Goal: Use online tool/utility: Utilize a website feature to perform a specific function

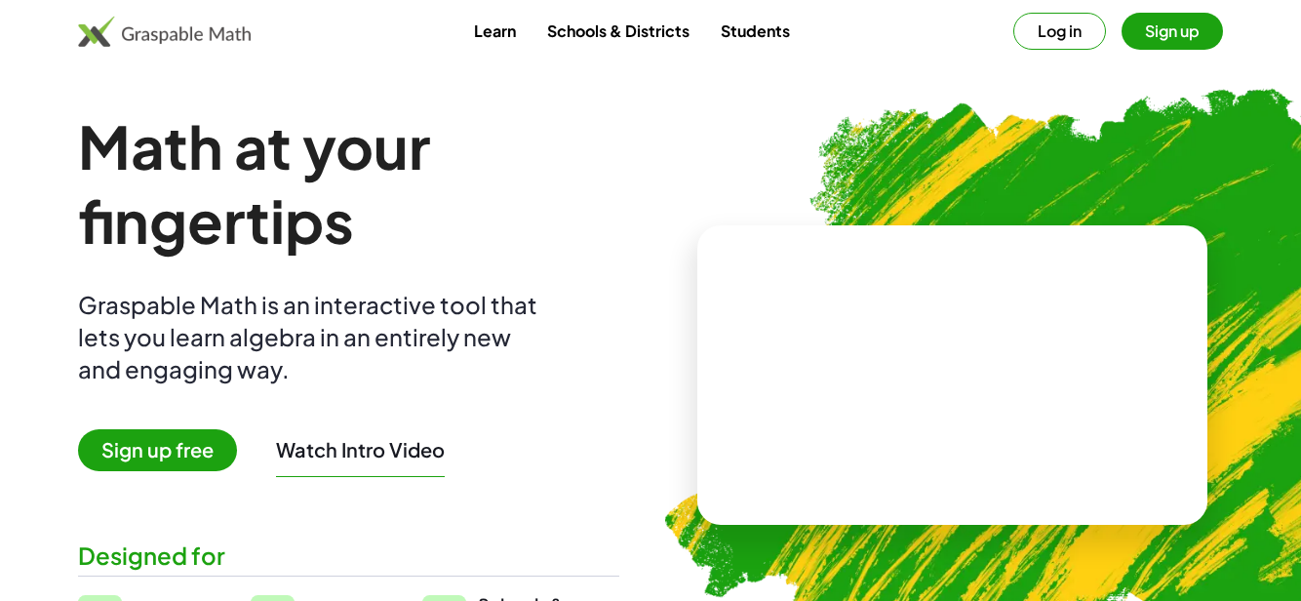
click at [177, 447] on span "Sign up free" at bounding box center [157, 450] width 159 height 42
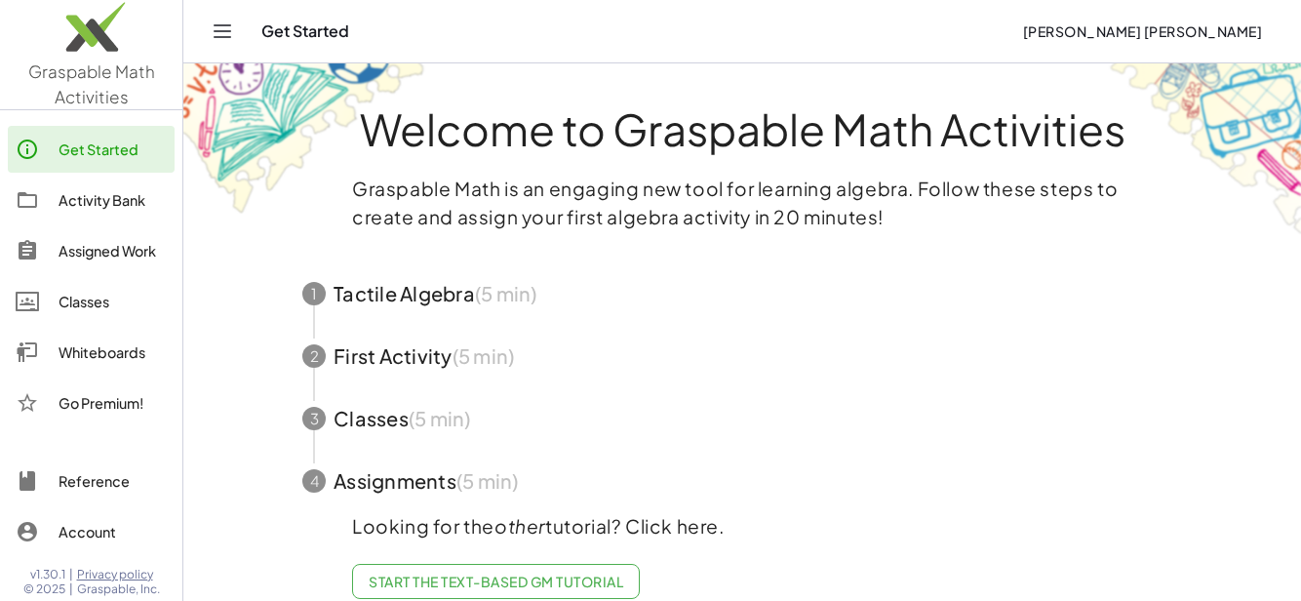
scroll to position [40, 0]
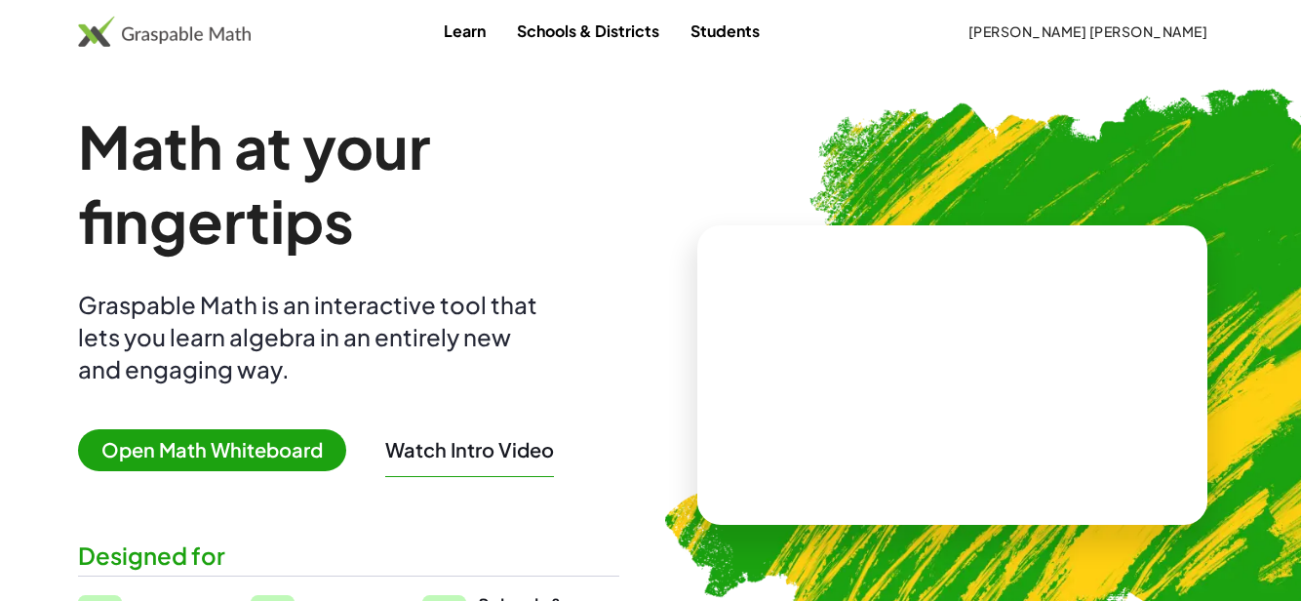
click at [258, 445] on span "Open Math Whiteboard" at bounding box center [212, 450] width 268 height 42
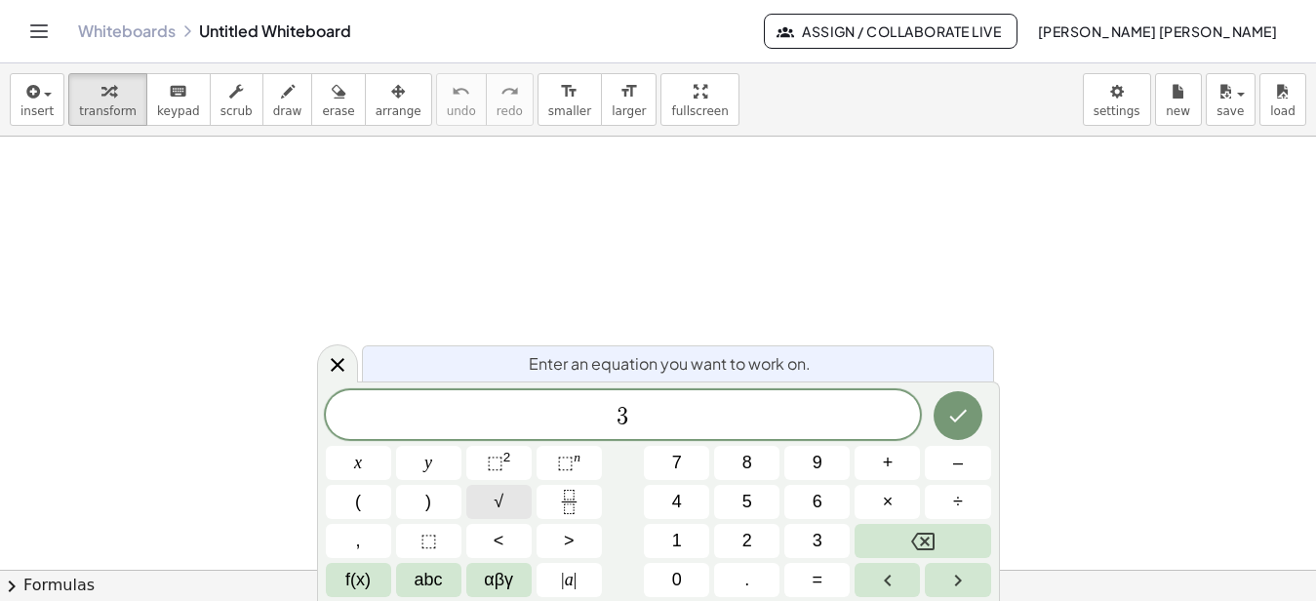
click at [503, 496] on span "√" at bounding box center [499, 502] width 10 height 26
click at [493, 501] on button "√" at bounding box center [498, 502] width 65 height 34
click at [505, 496] on button "√" at bounding box center [498, 502] width 65 height 34
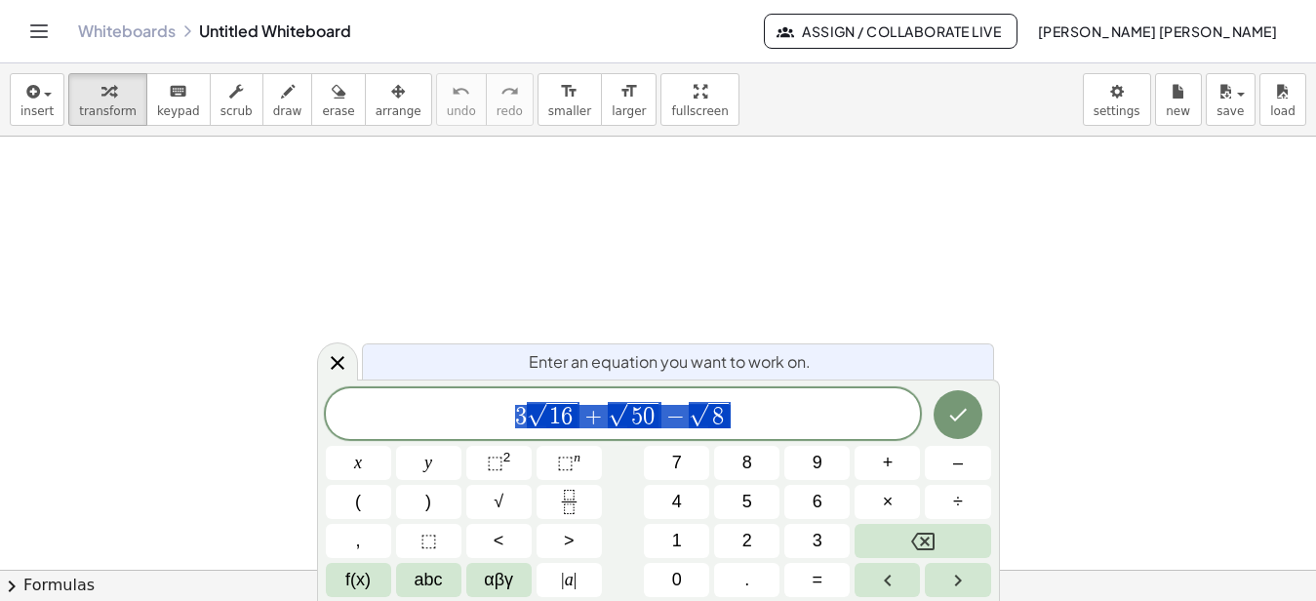
drag, startPoint x: 509, startPoint y: 421, endPoint x: 770, endPoint y: 416, distance: 260.5
click at [770, 416] on span "3 √ 1 6 + √ 5 0 − √ 8" at bounding box center [623, 415] width 595 height 30
drag, startPoint x: 641, startPoint y: 421, endPoint x: 539, endPoint y: 421, distance: 101.4
click at [539, 421] on span "√" at bounding box center [537, 415] width 20 height 22
drag, startPoint x: 506, startPoint y: 418, endPoint x: 748, endPoint y: 418, distance: 241.9
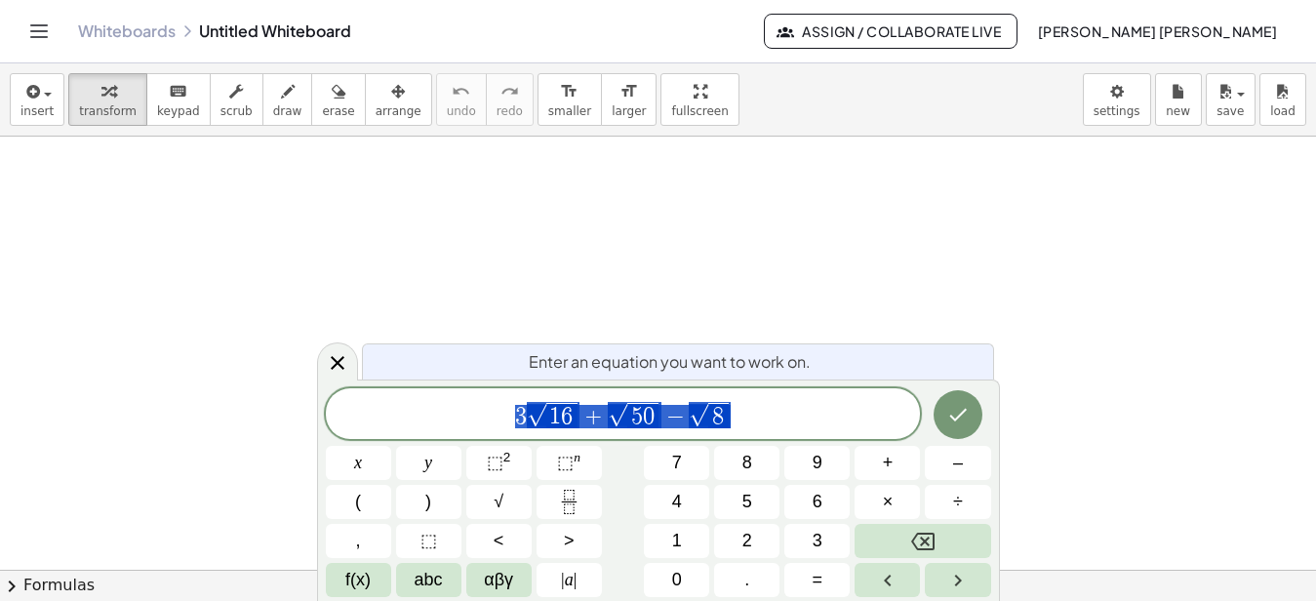
click at [748, 418] on span "3 √ 1 6 + √ 5 0 − √ 8" at bounding box center [623, 415] width 595 height 30
drag, startPoint x: 693, startPoint y: 422, endPoint x: 496, endPoint y: 415, distance: 197.2
click at [496, 415] on span "​ 3 √ 1 6 + √ 5 0 − √ 8" at bounding box center [623, 415] width 595 height 30
drag, startPoint x: 739, startPoint y: 421, endPoint x: 507, endPoint y: 415, distance: 232.2
click at [507, 415] on span "3 √ 1 6 + √ 5 0 − √ 8" at bounding box center [623, 415] width 595 height 30
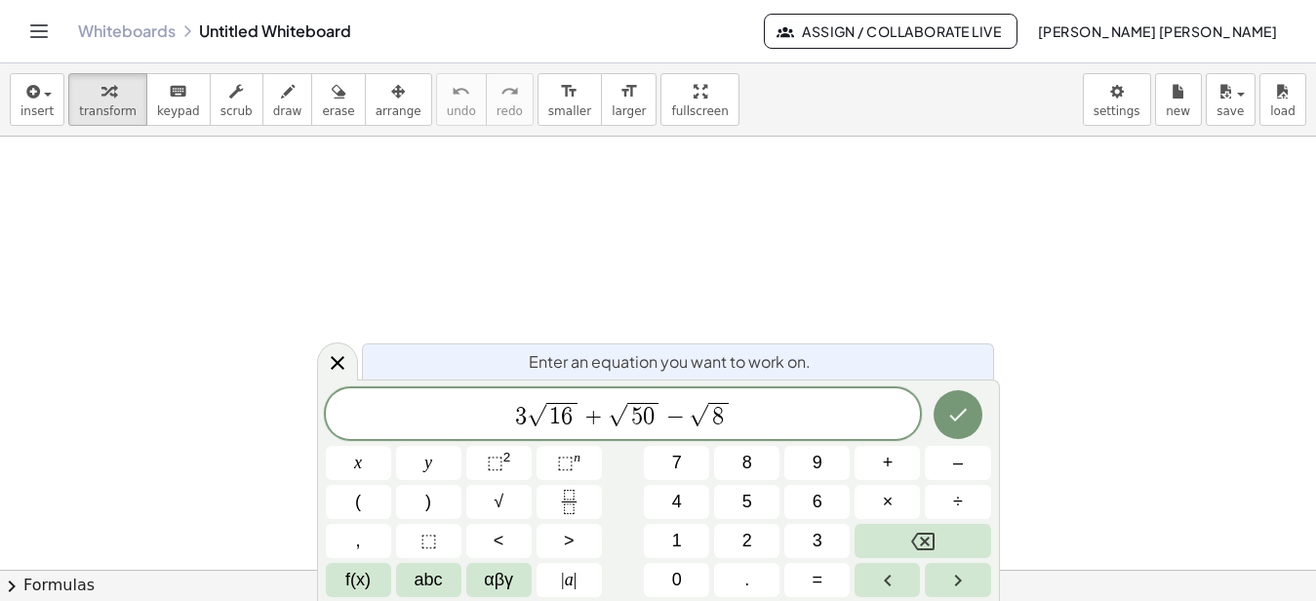
drag, startPoint x: 523, startPoint y: 415, endPoint x: 482, endPoint y: 409, distance: 41.4
click at [482, 409] on span "3 ​ √ 1 6 + √ 5 0 − √ 8" at bounding box center [623, 415] width 595 height 30
drag, startPoint x: 746, startPoint y: 416, endPoint x: 506, endPoint y: 416, distance: 239.9
click at [506, 416] on span "3 √ 1 6 + √ 5 0 − √ 8" at bounding box center [623, 415] width 595 height 30
drag, startPoint x: 517, startPoint y: 412, endPoint x: 450, endPoint y: 404, distance: 67.8
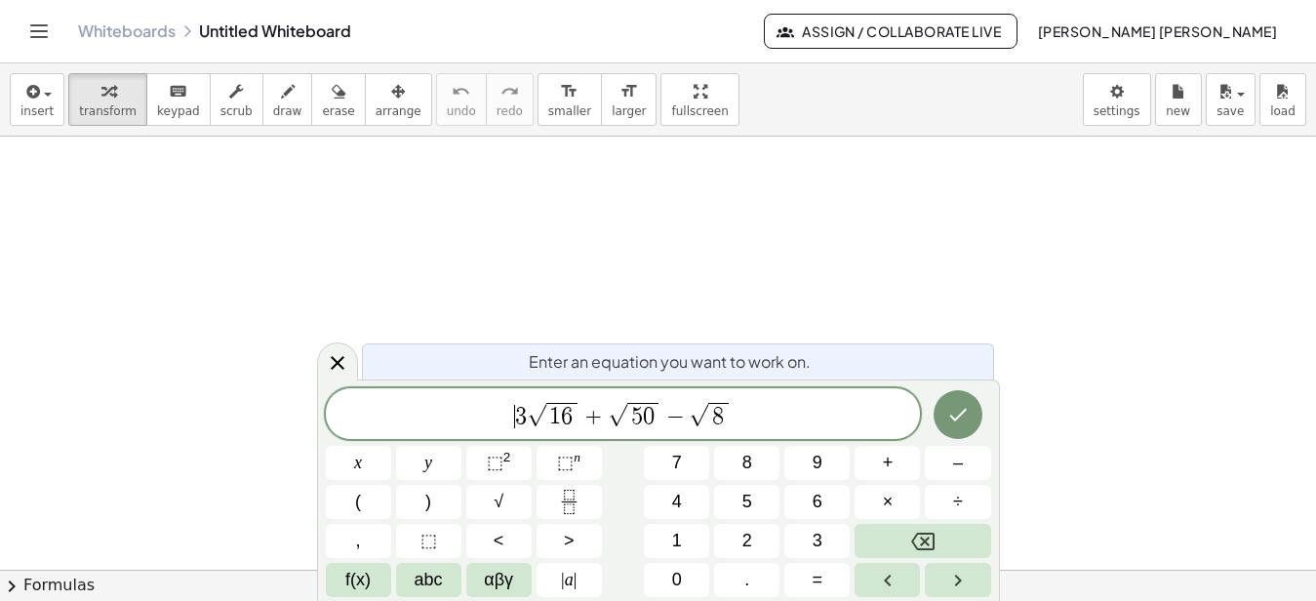
click at [450, 404] on span "​ 3 √ 1 6 + √ 5 0 − √ 8" at bounding box center [623, 415] width 595 height 30
click at [957, 420] on icon "Done" at bounding box center [957, 414] width 23 height 23
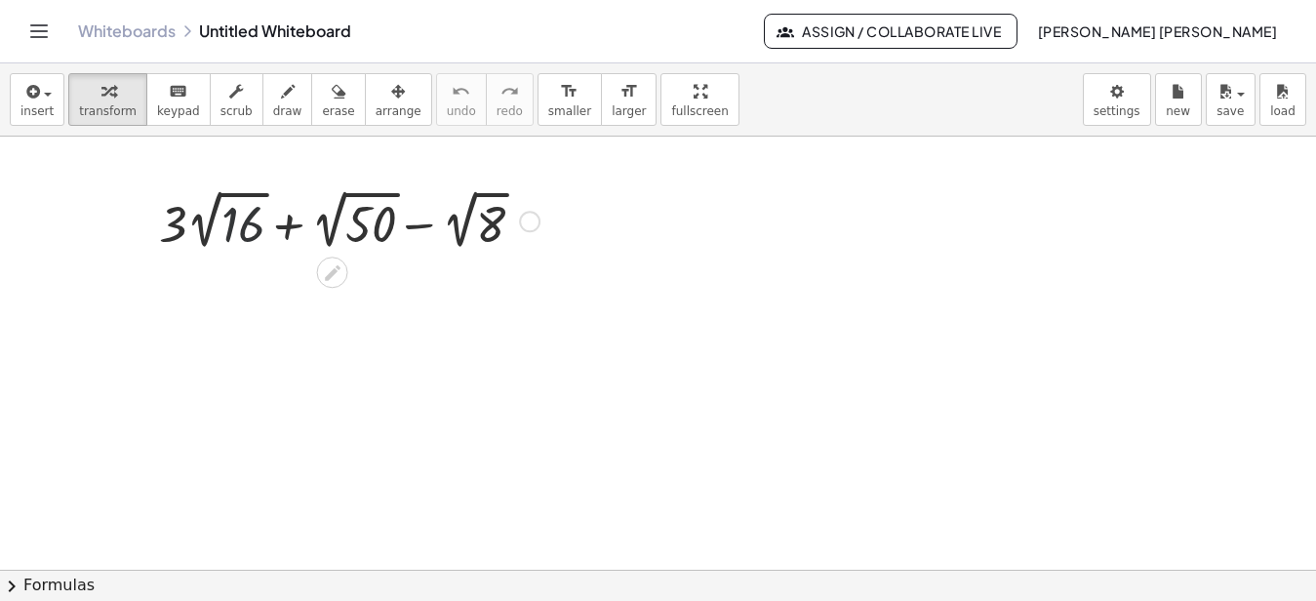
click at [242, 223] on div at bounding box center [349, 219] width 400 height 71
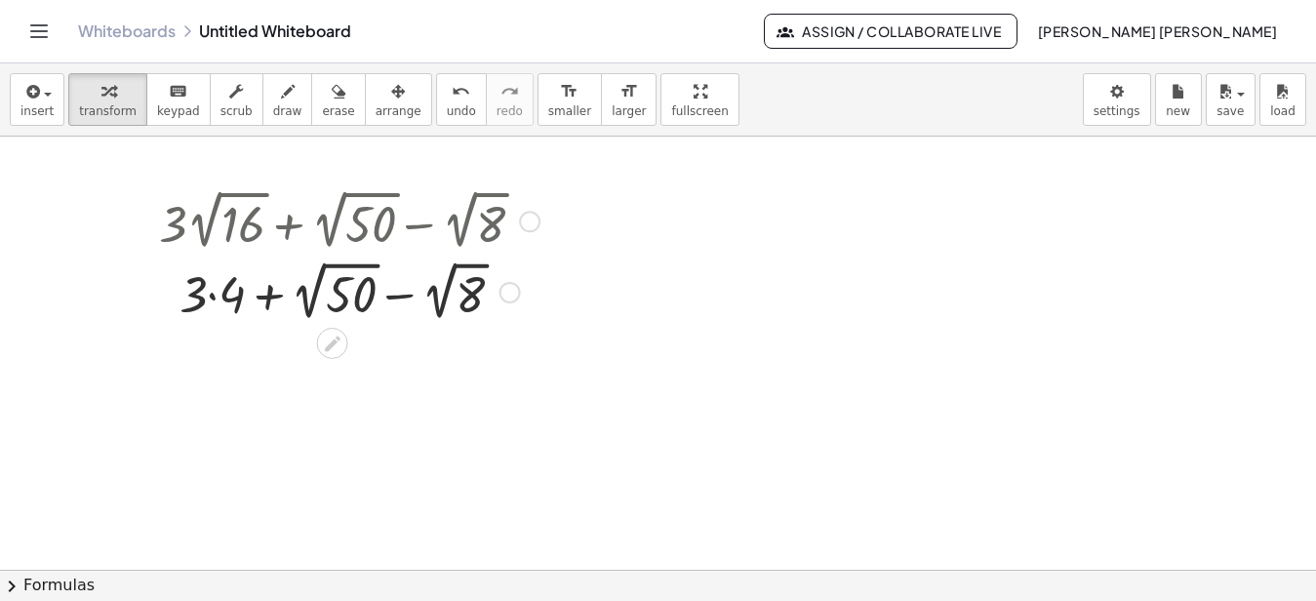
click at [353, 279] on div at bounding box center [349, 291] width 400 height 71
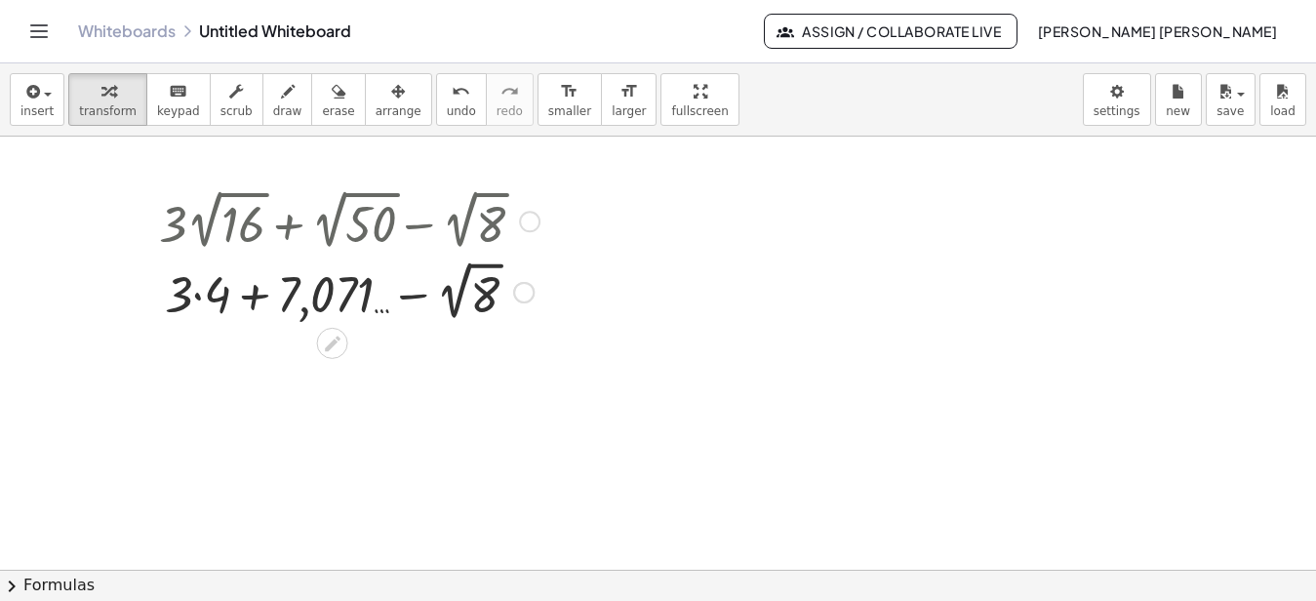
click at [486, 286] on div at bounding box center [349, 291] width 400 height 71
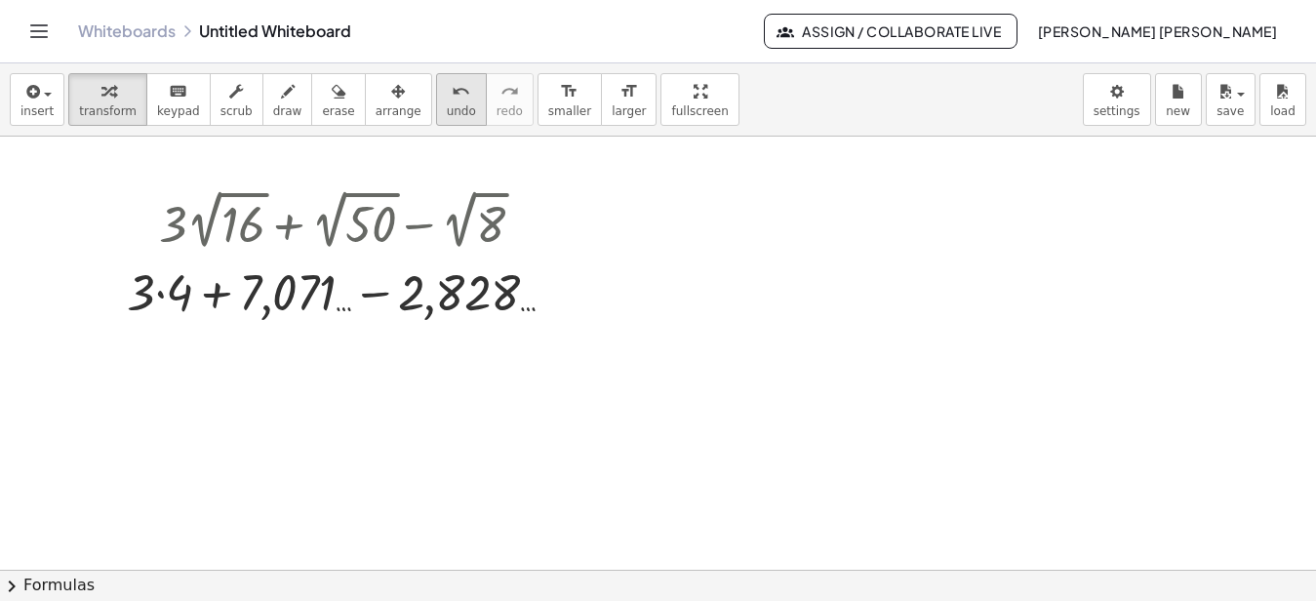
click at [452, 88] on icon "undo" at bounding box center [461, 91] width 19 height 23
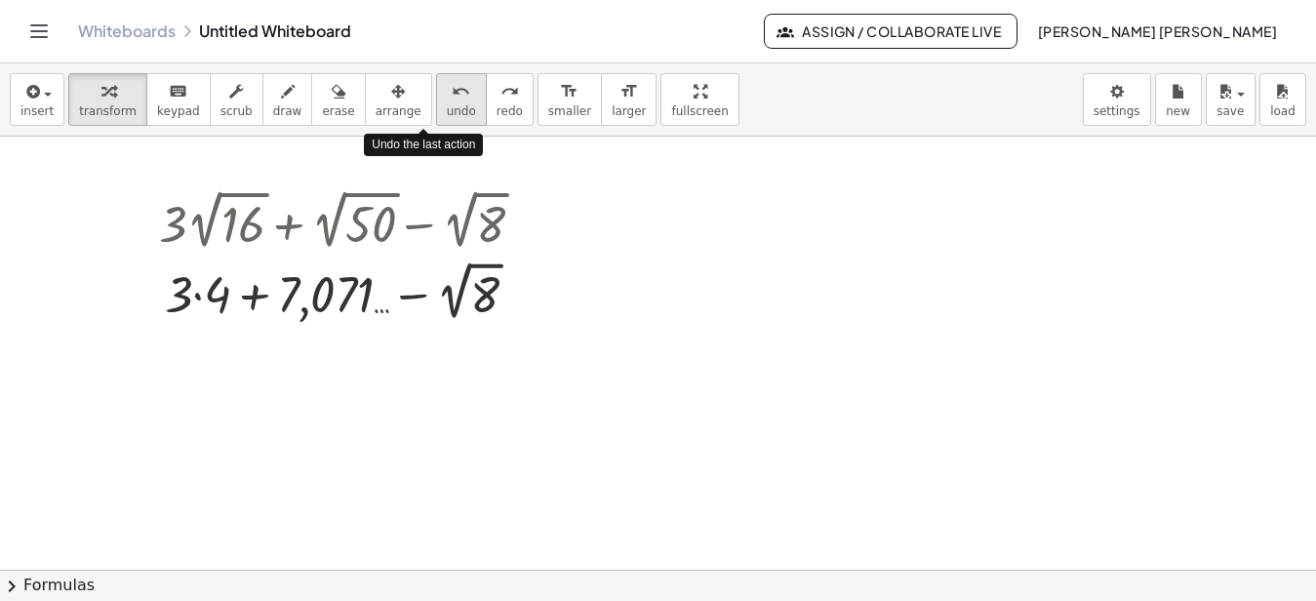
click at [452, 88] on icon "undo" at bounding box center [461, 91] width 19 height 23
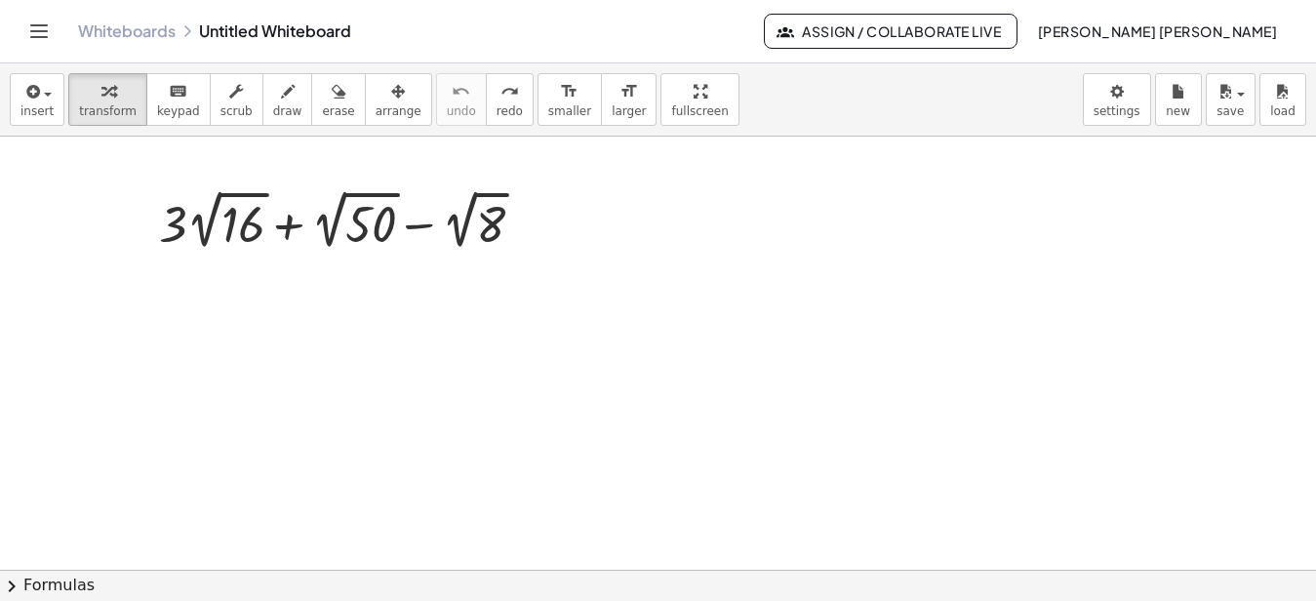
click at [369, 372] on div at bounding box center [658, 570] width 1316 height 866
